Goal: Transaction & Acquisition: Book appointment/travel/reservation

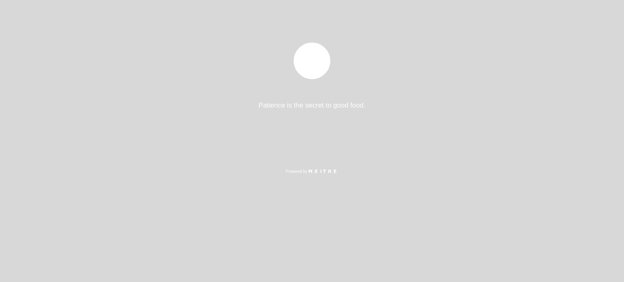
select select "es"
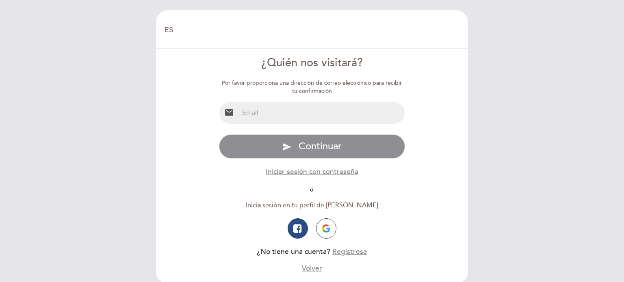
select select "es"
click at [295, 115] on input "email" at bounding box center [322, 113] width 166 height 22
type input "soledad@acercarviajes.com.ar"
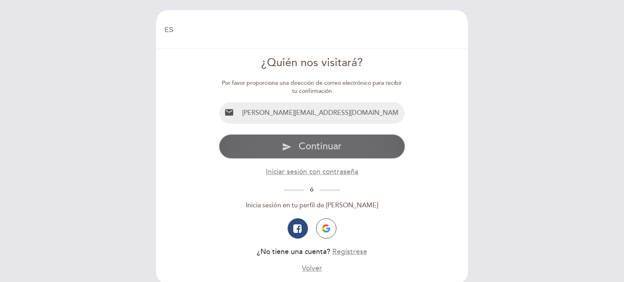
click at [312, 148] on span "Continuar" at bounding box center [319, 146] width 43 height 12
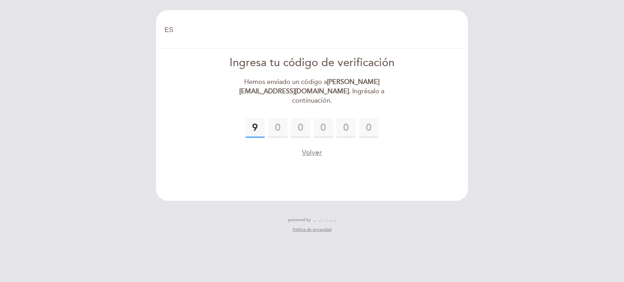
type input "9"
type input "3"
type input "1"
type input "2"
type input "0"
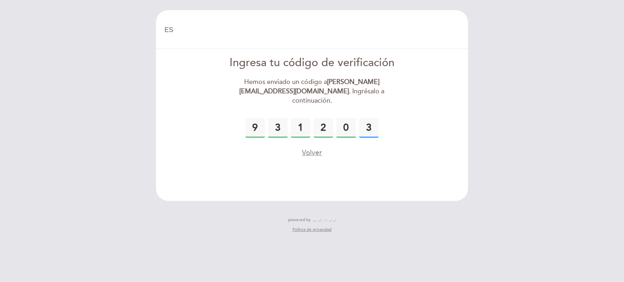
type input "3"
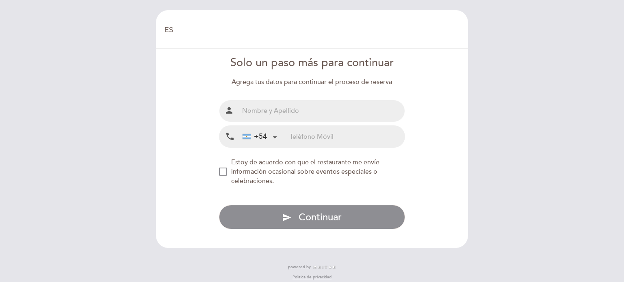
click at [308, 114] on input "text" at bounding box center [322, 111] width 166 height 22
type input "Soledad Valladares"
type input "1158589229"
click at [222, 171] on div "NEW_MODAL_AGREE_RESTAURANT_SEND_OCCASIONAL_INFO" at bounding box center [223, 172] width 8 height 8
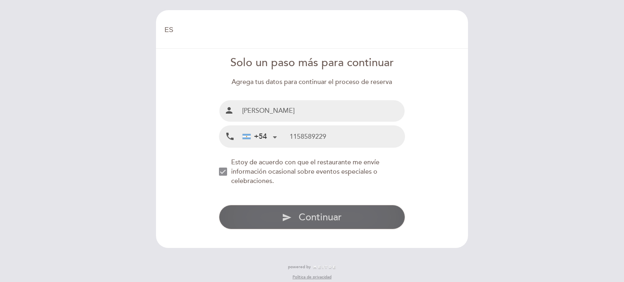
click at [319, 217] on span "Continuar" at bounding box center [319, 218] width 43 height 12
